Goal: Communication & Community: Answer question/provide support

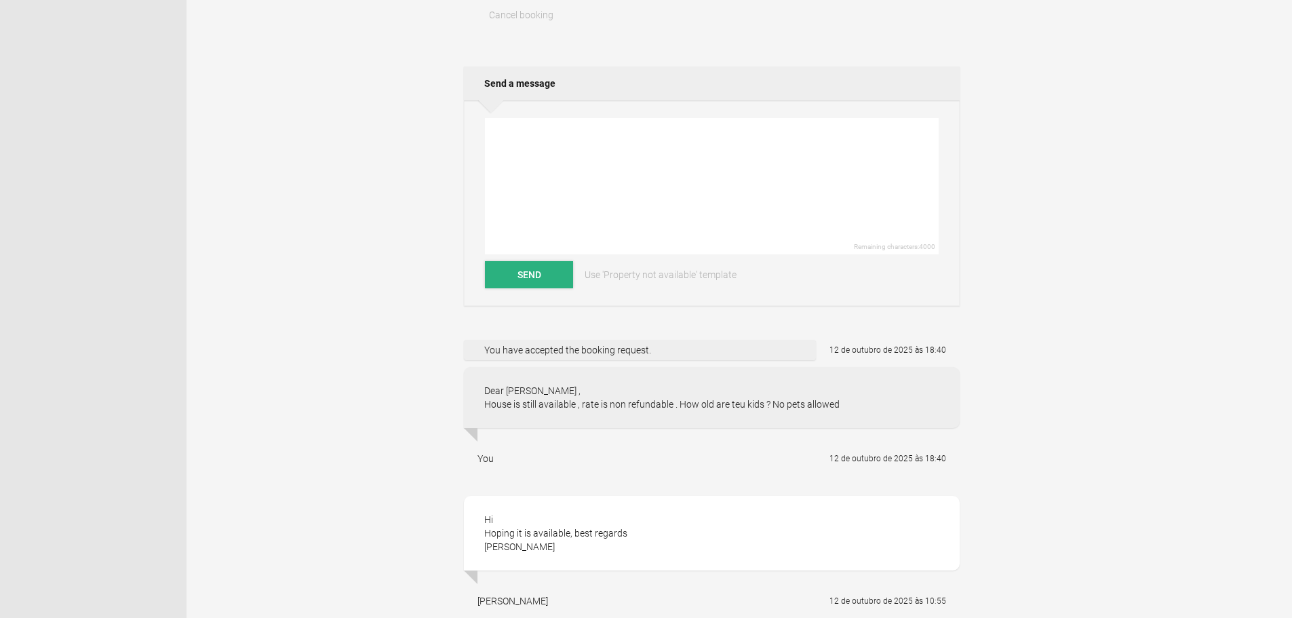
scroll to position [271, 0]
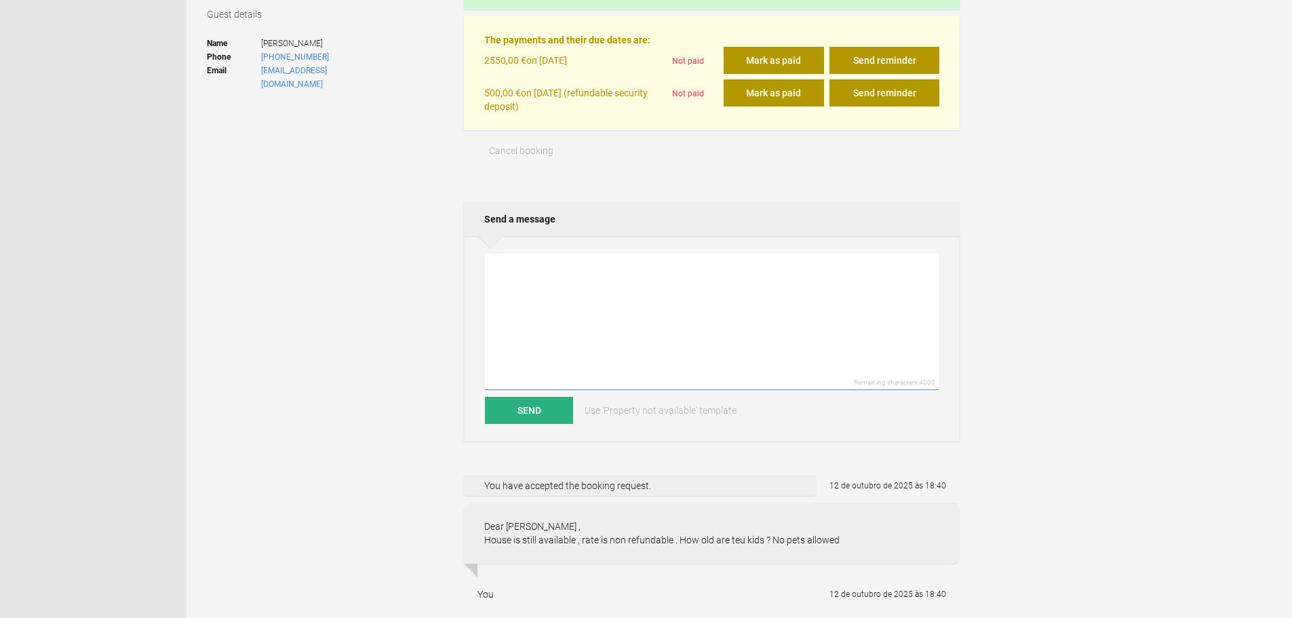
click at [538, 292] on textarea at bounding box center [712, 322] width 454 height 136
type textarea "Dear [PERSON_NAME] , Please note that in order to confirm booking I need to rec…"
drag, startPoint x: 547, startPoint y: 415, endPoint x: 570, endPoint y: 377, distance: 44.4
click at [546, 415] on button "Send" at bounding box center [529, 410] width 88 height 27
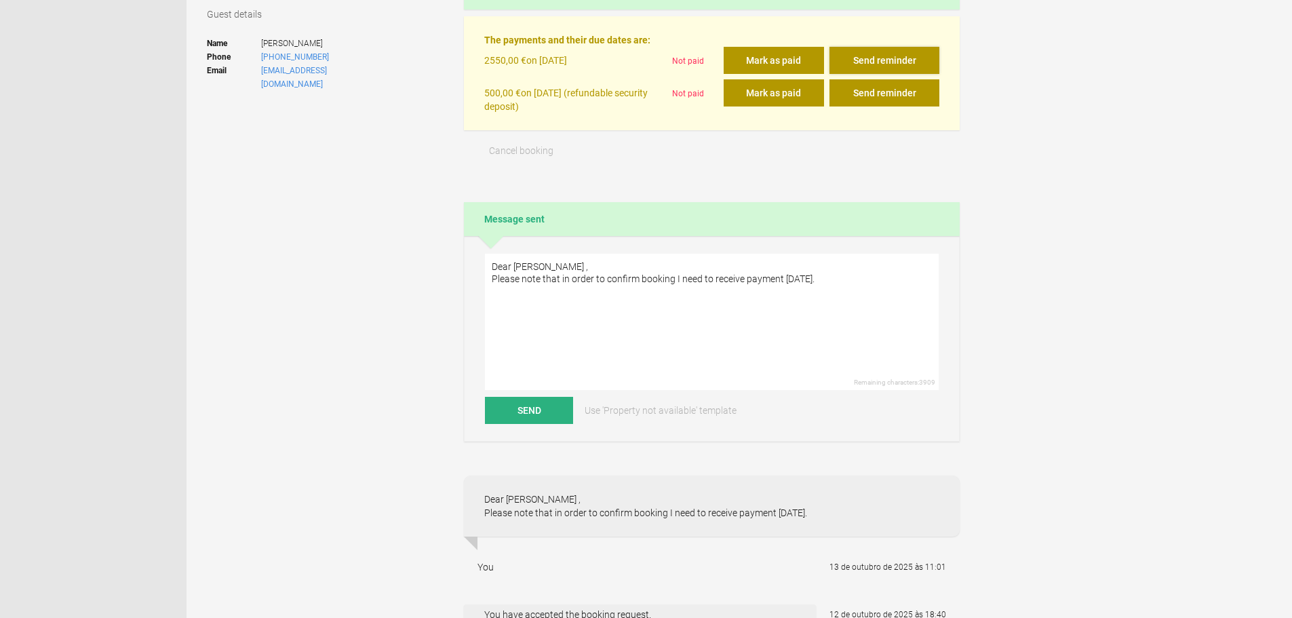
click at [898, 62] on button "Send reminder" at bounding box center [884, 60] width 110 height 27
click at [890, 53] on button "Send reminder" at bounding box center [884, 60] width 110 height 27
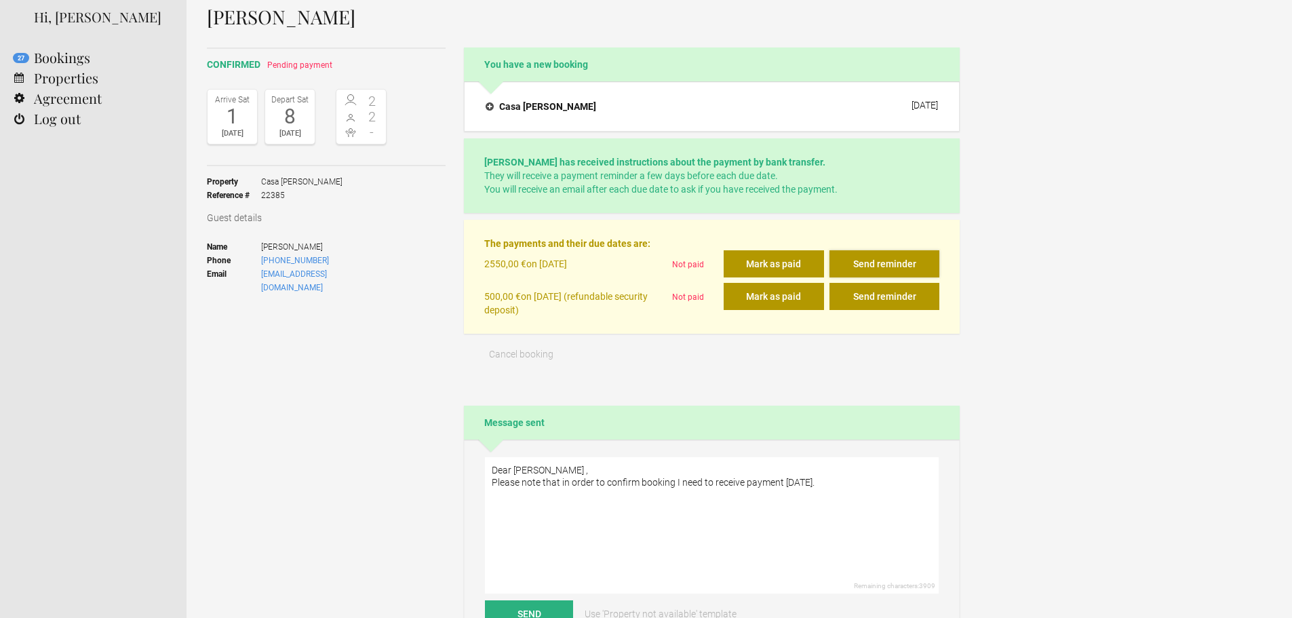
scroll to position [0, 0]
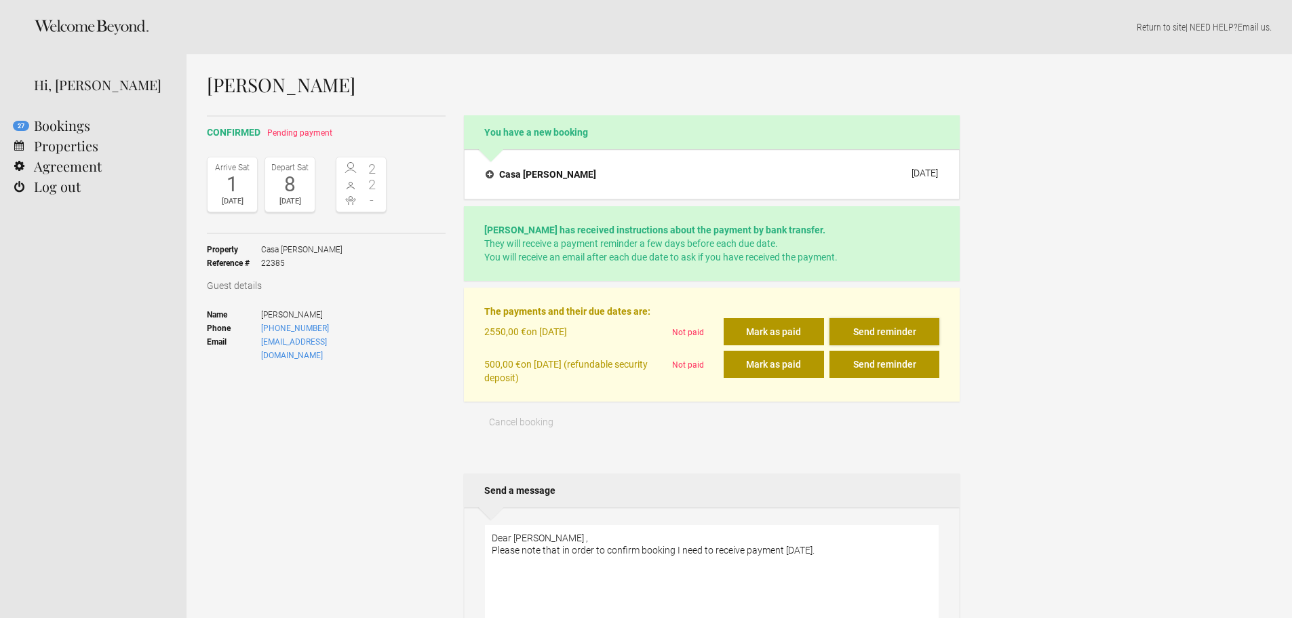
click at [871, 330] on button "Send reminder" at bounding box center [884, 331] width 110 height 27
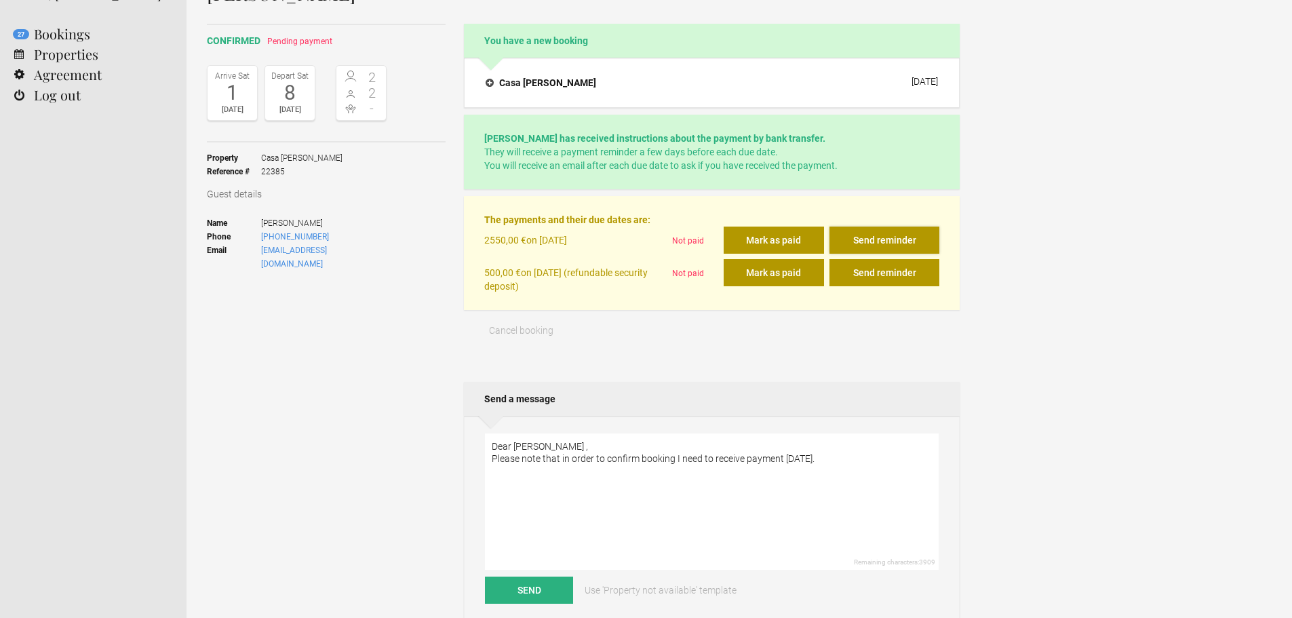
scroll to position [68, 0]
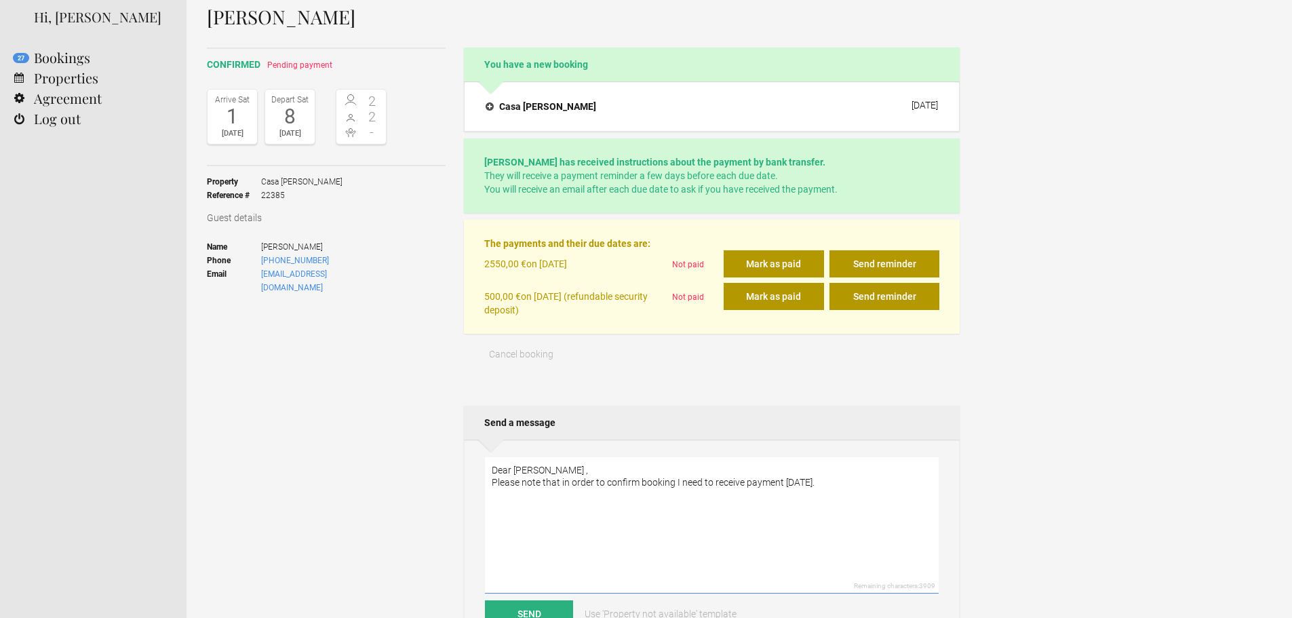
click at [687, 506] on textarea "Dear [PERSON_NAME] , Please note that in order to confirm booking I need to rec…" at bounding box center [712, 525] width 454 height 136
click at [890, 262] on button "Send reminder" at bounding box center [884, 263] width 110 height 27
click at [882, 296] on button "Send reminder" at bounding box center [884, 296] width 110 height 27
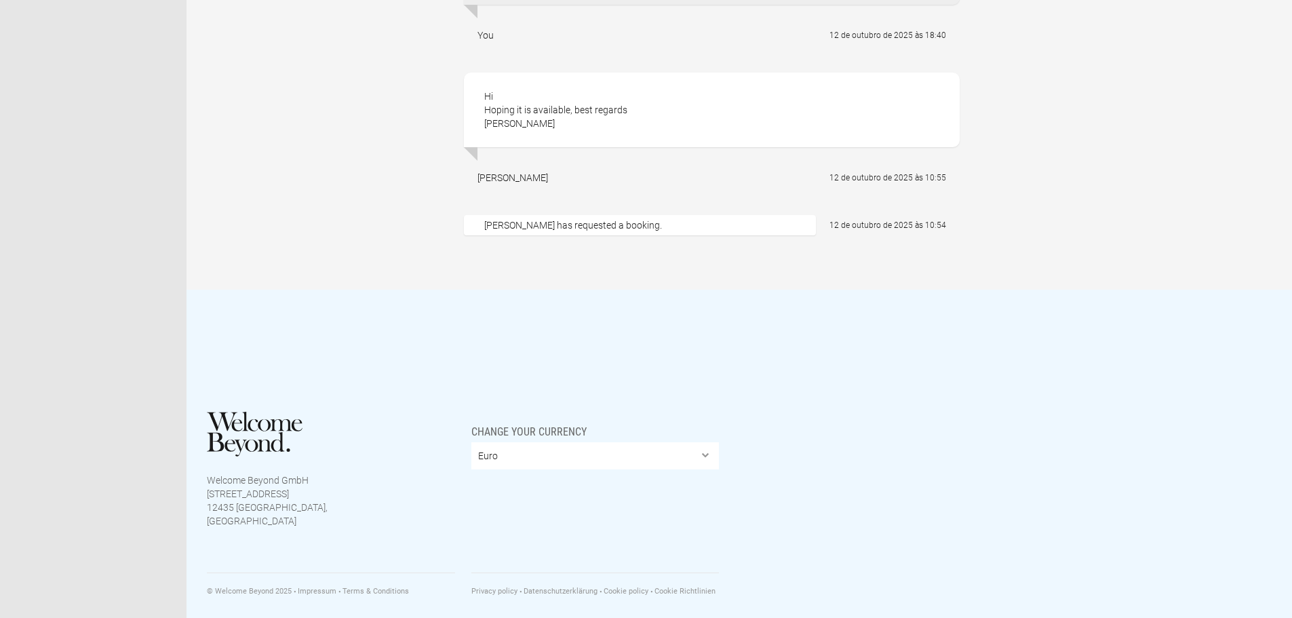
scroll to position [962, 0]
